Goal: Task Accomplishment & Management: Manage account settings

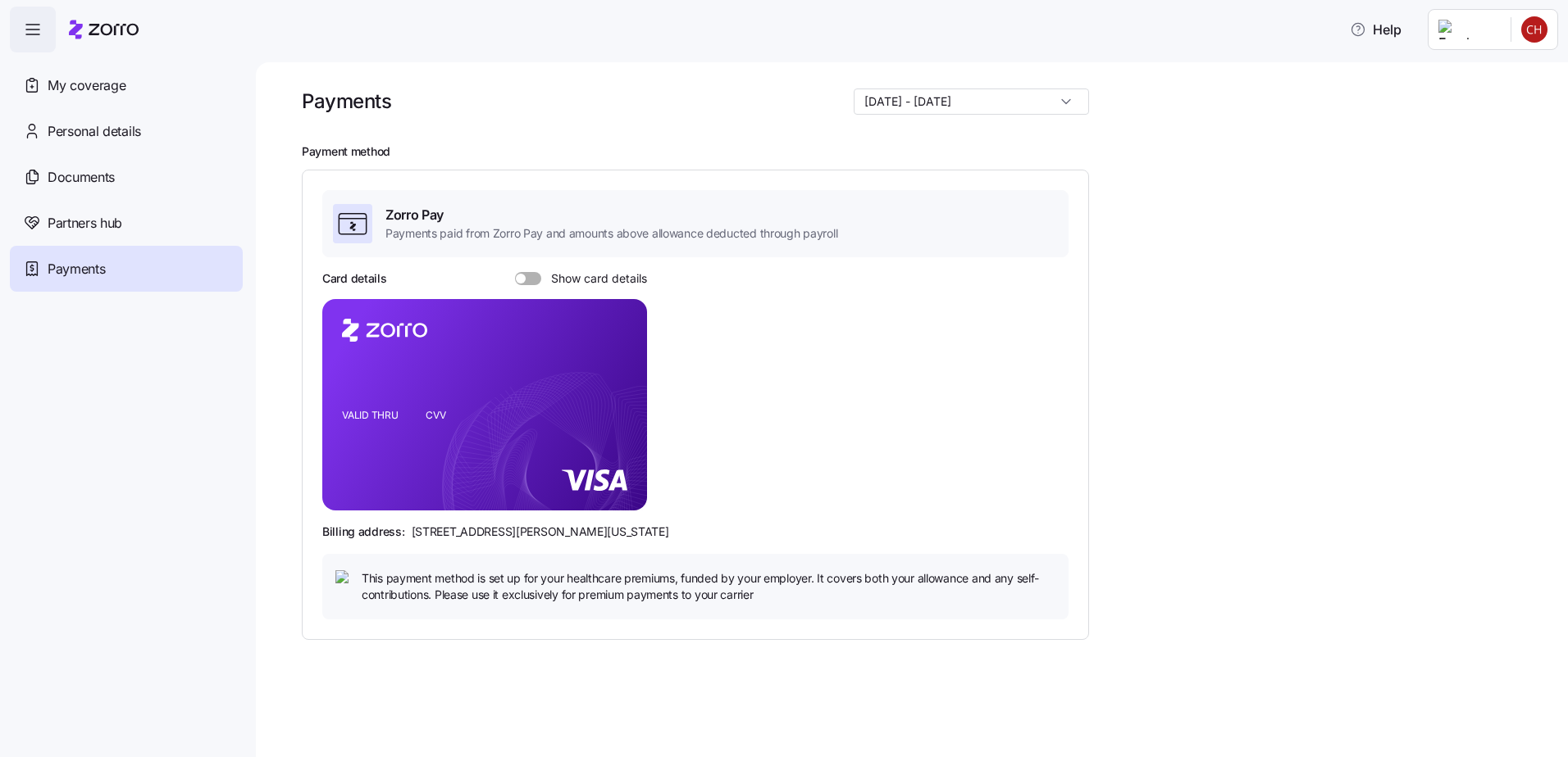
click at [1011, 92] on input "[DATE] - [DATE]" at bounding box center [971, 102] width 235 height 27
drag, startPoint x: 1125, startPoint y: 179, endPoint x: 1129, endPoint y: 171, distance: 8.9
click at [1125, 177] on div "Payment method Zorro Pay Payments paid from Zorro Pay and amounts above allowan…" at bounding box center [923, 392] width 1243 height 495
click at [534, 277] on span at bounding box center [533, 278] width 17 height 13
click at [515, 272] on input "Show card details" at bounding box center [515, 272] width 0 height 0
